Goal: Navigation & Orientation: Find specific page/section

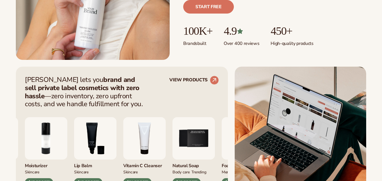
scroll to position [198, 0]
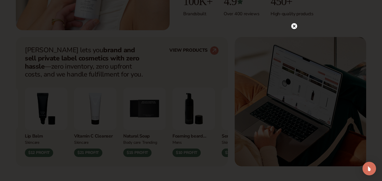
click at [294, 26] on icon at bounding box center [293, 26] width 3 height 3
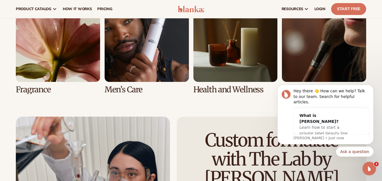
scroll to position [1186, 0]
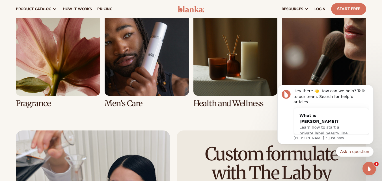
click at [86, 69] on link "5 / 8" at bounding box center [58, 60] width 84 height 96
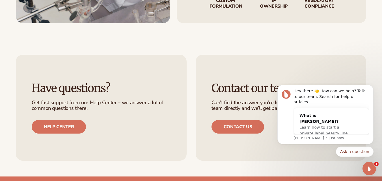
scroll to position [876, 0]
